Goal: Information Seeking & Learning: Learn about a topic

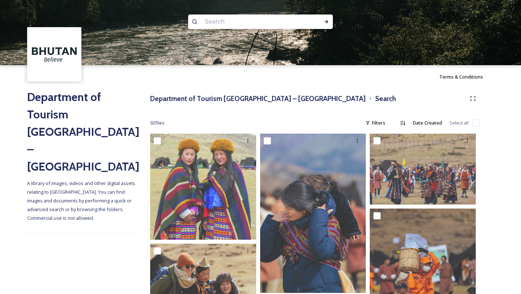
click at [230, 9] on img at bounding box center [260, 32] width 521 height 65
click at [225, 21] on input at bounding box center [250, 22] width 99 height 16
type input "Adventure"
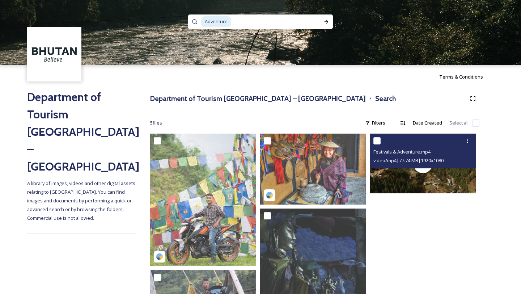
click at [440, 156] on div "video/mp4 | 77.74 MB | 1920 x 1080" at bounding box center [423, 160] width 101 height 9
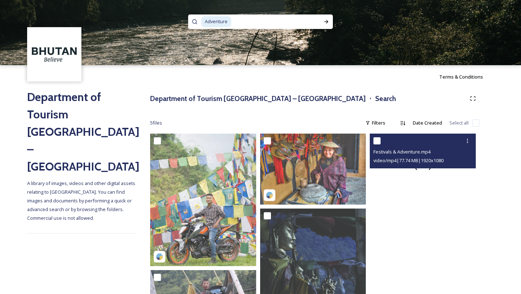
click at [421, 178] on div at bounding box center [423, 163] width 106 height 60
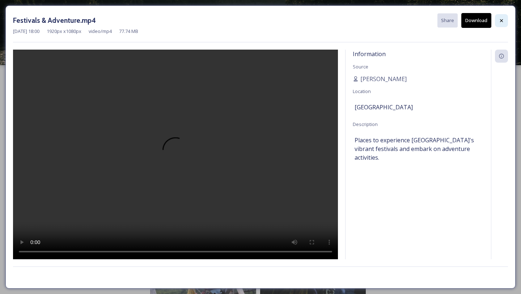
click at [500, 21] on icon at bounding box center [501, 20] width 3 height 3
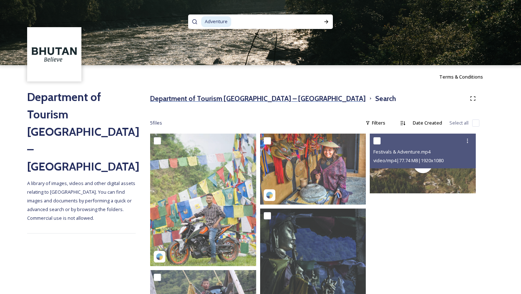
click at [190, 102] on h3 "Department of Tourism [GEOGRAPHIC_DATA] – [GEOGRAPHIC_DATA]" at bounding box center [258, 98] width 216 height 10
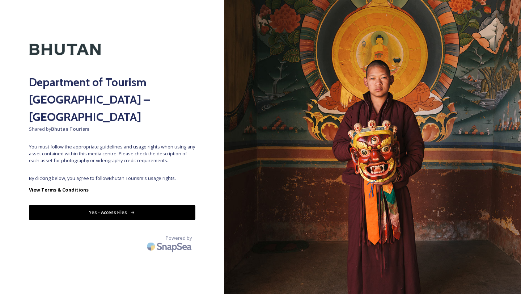
click at [134, 210] on icon at bounding box center [133, 212] width 5 height 5
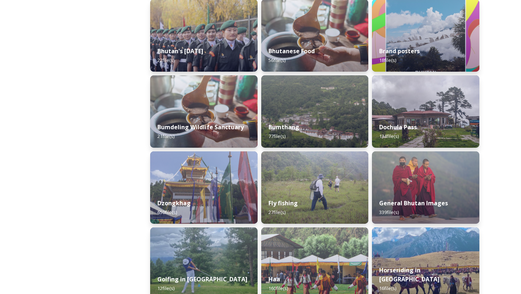
scroll to position [193, 0]
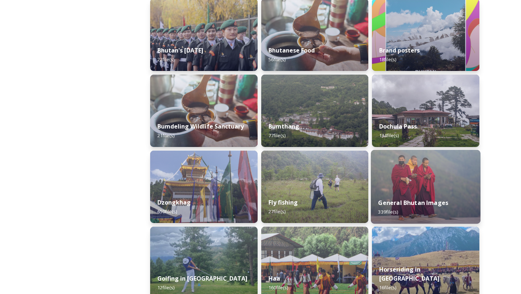
click at [413, 177] on img at bounding box center [426, 187] width 110 height 74
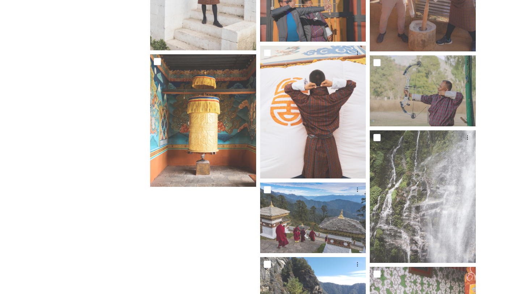
scroll to position [12187, 0]
